Goal: Task Accomplishment & Management: Use online tool/utility

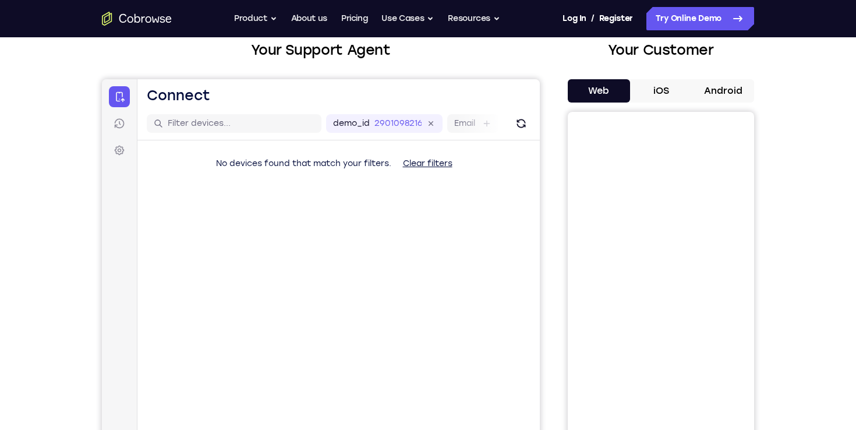
scroll to position [60, 0]
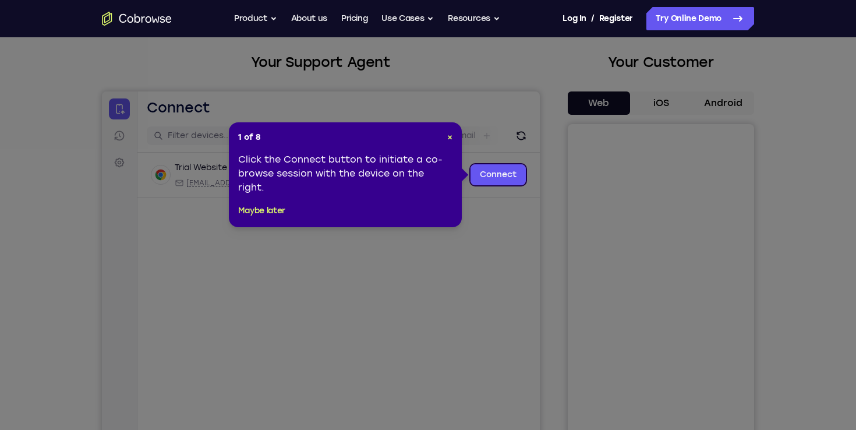
click at [453, 137] on div "1 of 8 × Click the Connect button to initiate a co-browse session with the devi…" at bounding box center [345, 174] width 233 height 105
click at [451, 138] on span "×" at bounding box center [449, 137] width 5 height 10
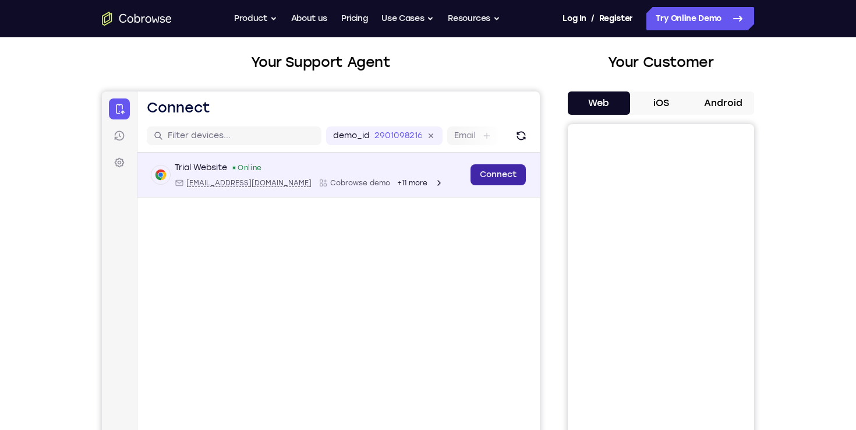
click at [481, 177] on link "Connect" at bounding box center [498, 174] width 55 height 21
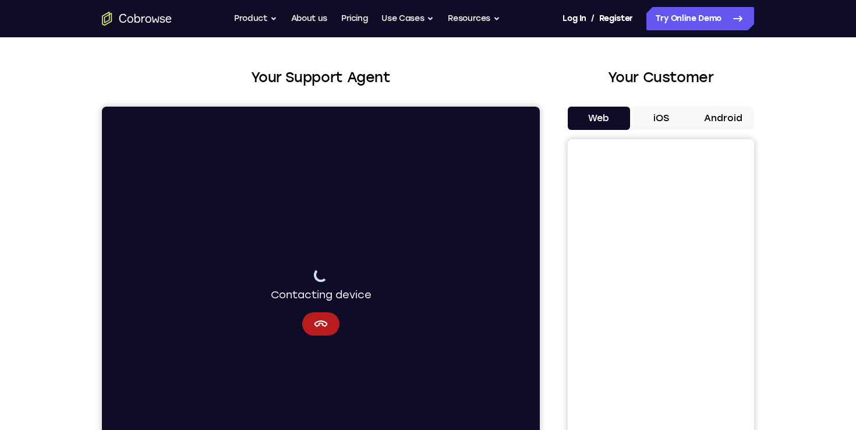
scroll to position [46, 0]
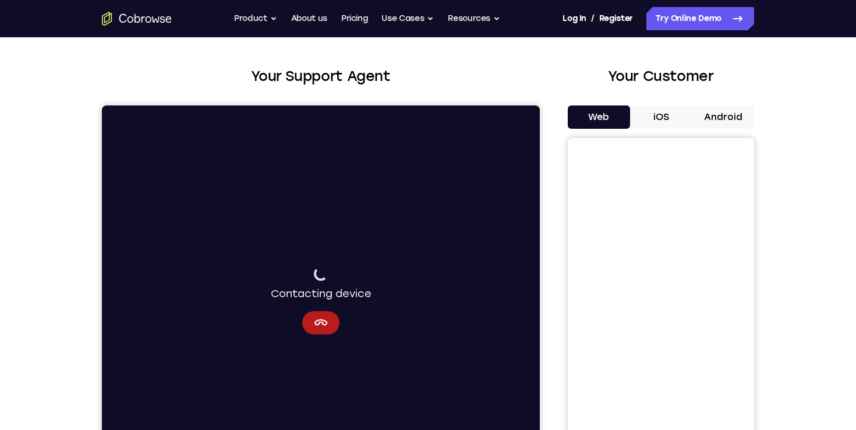
click at [717, 123] on button "Android" at bounding box center [723, 116] width 62 height 23
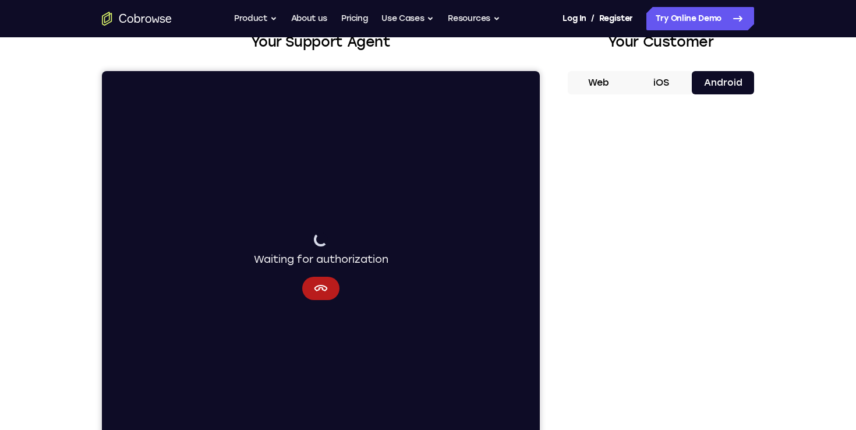
scroll to position [82, 0]
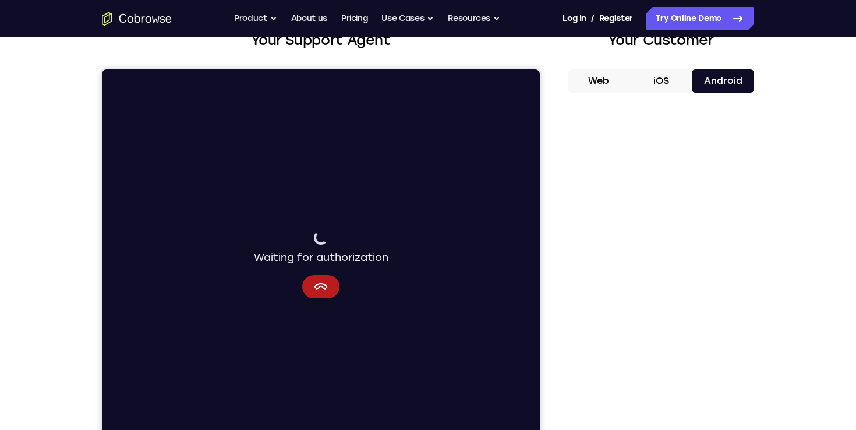
click at [301, 292] on div "Waiting for authorization" at bounding box center [321, 265] width 135 height 68
click at [323, 292] on icon "Cancel" at bounding box center [321, 287] width 14 height 14
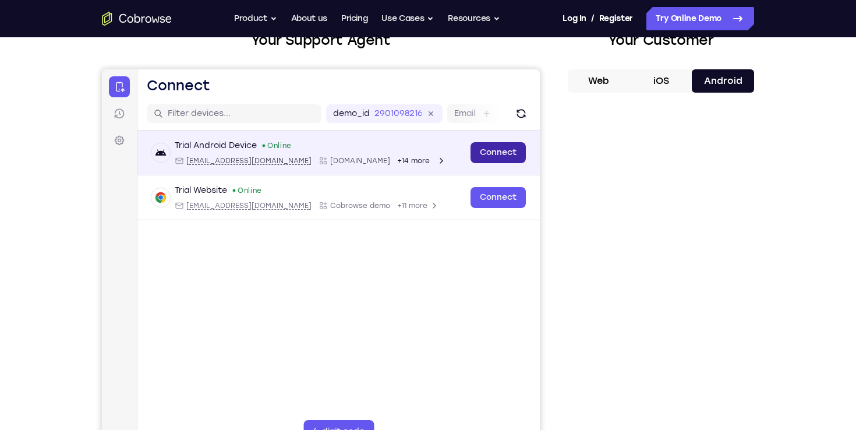
click at [501, 157] on link "Connect" at bounding box center [498, 152] width 55 height 21
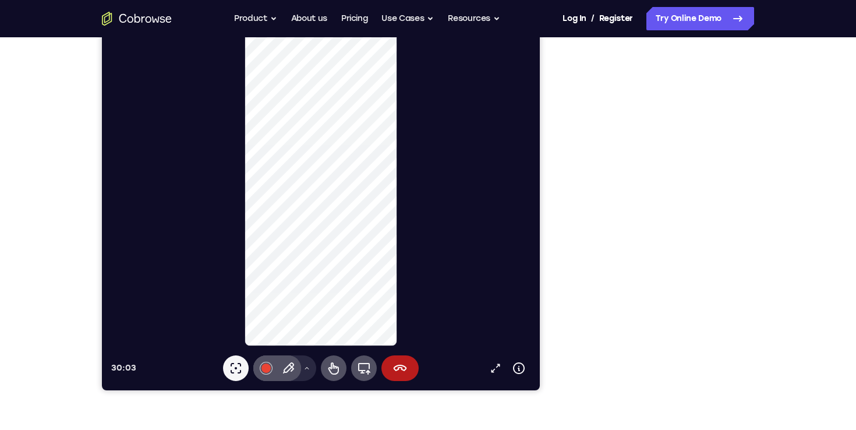
scroll to position [140, 0]
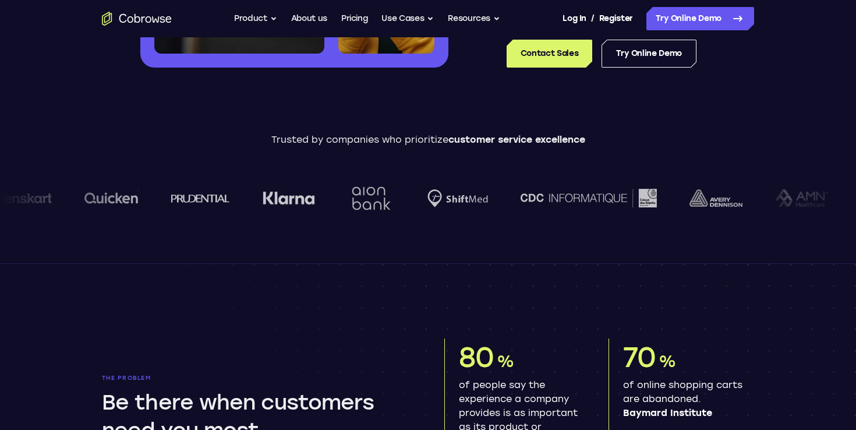
scroll to position [329, 0]
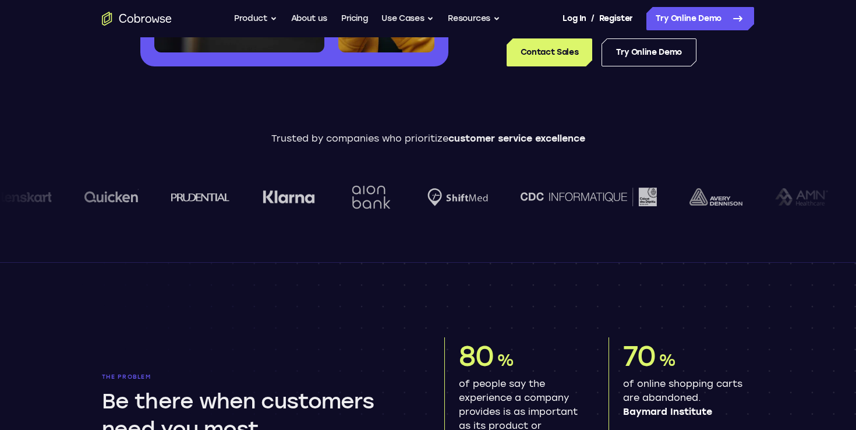
click at [339, 22] on ul "Go back Powerful, Flexible and Trustworthy. Avoid all extra friction for both A…" at bounding box center [367, 18] width 266 height 23
click at [345, 19] on link "Pricing" at bounding box center [354, 18] width 27 height 23
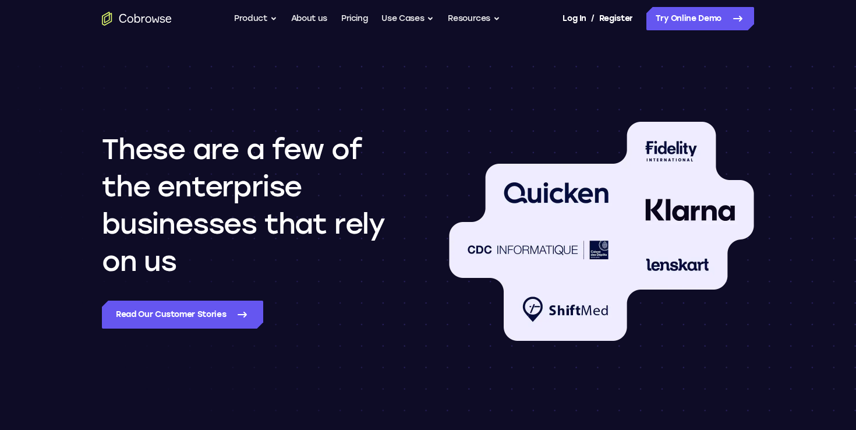
scroll to position [977, 0]
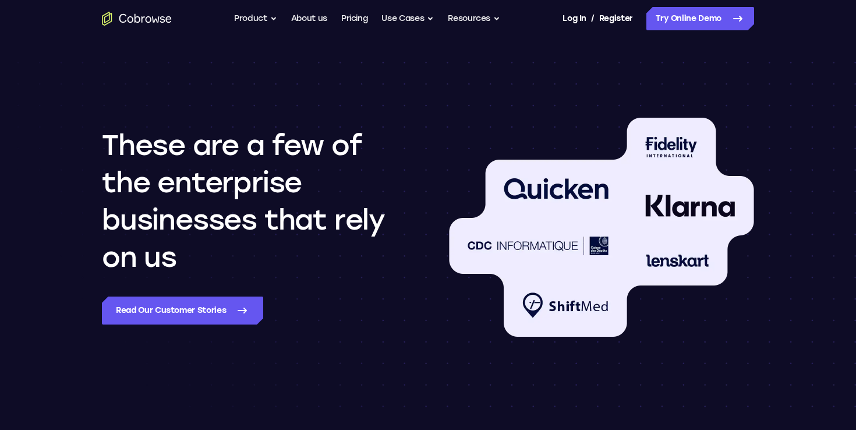
click at [667, 266] on img at bounding box center [601, 227] width 305 height 219
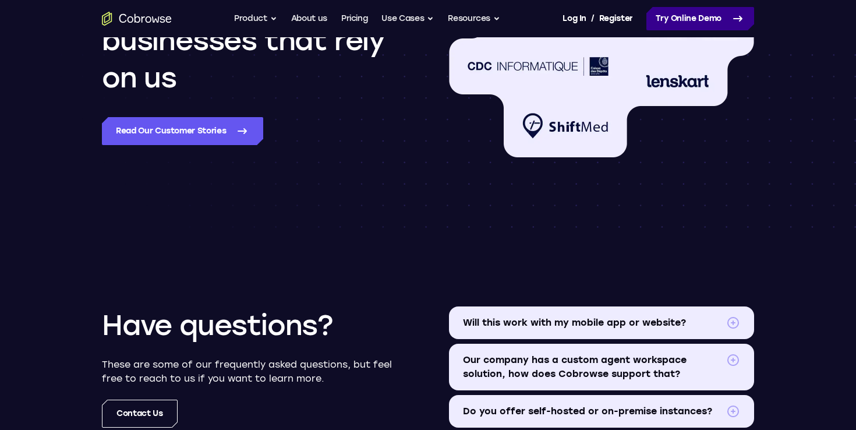
scroll to position [997, 0]
